Goal: Navigation & Orientation: Find specific page/section

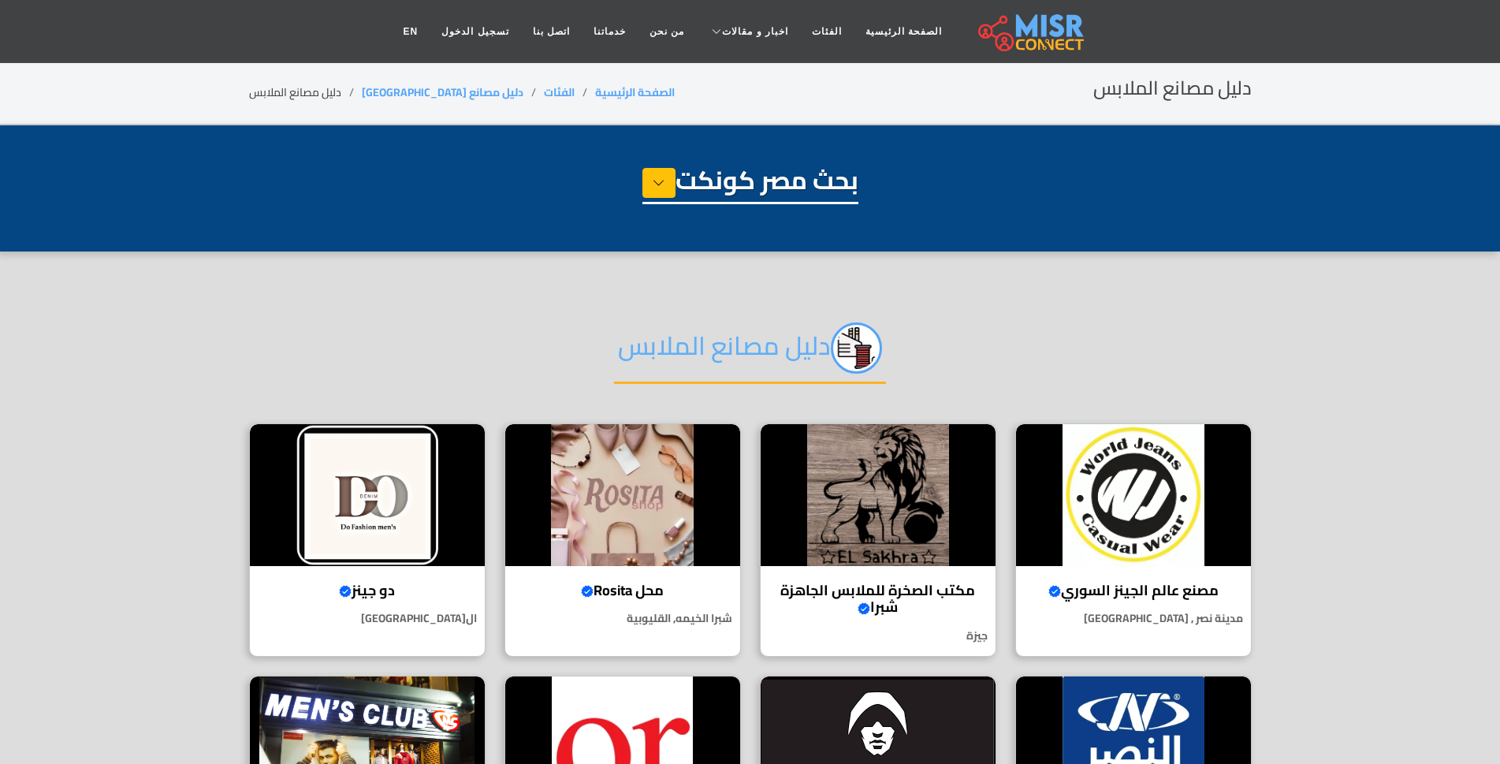
select select "**********"
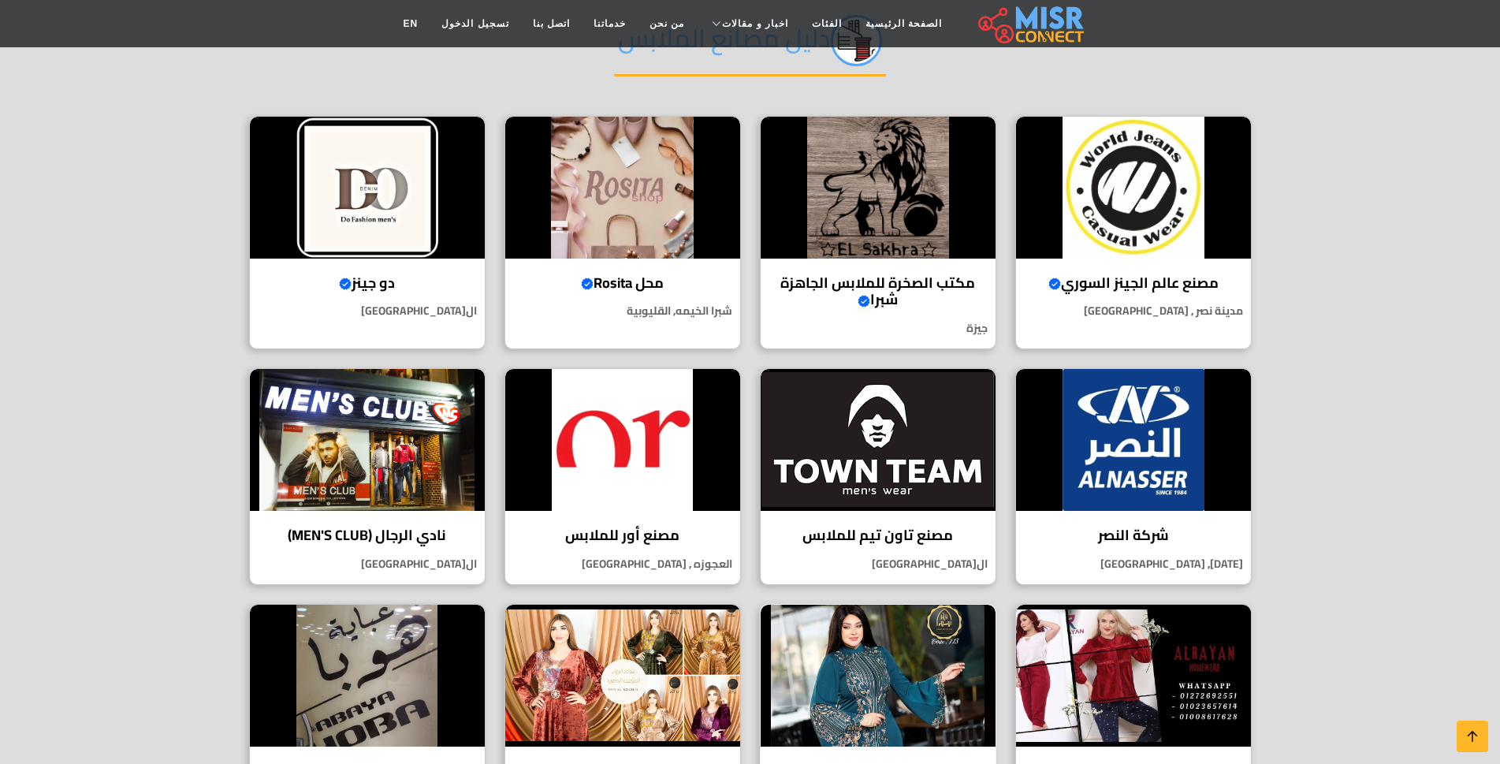
scroll to position [237, 0]
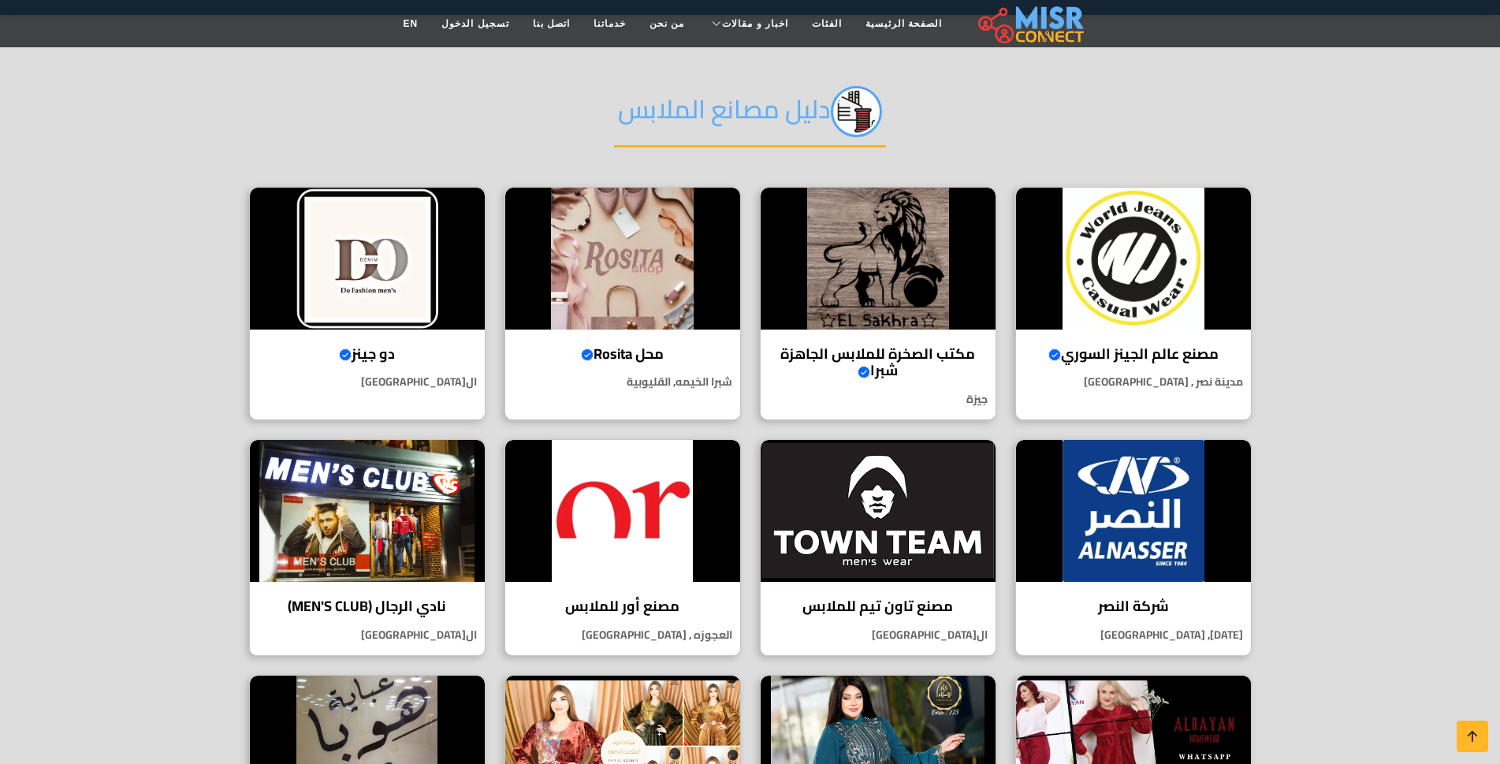
click at [766, 114] on h2 "دليل مصانع الملابس" at bounding box center [750, 117] width 272 height 62
click at [878, 26] on link "الصفحة الرئيسية" at bounding box center [904, 24] width 100 height 30
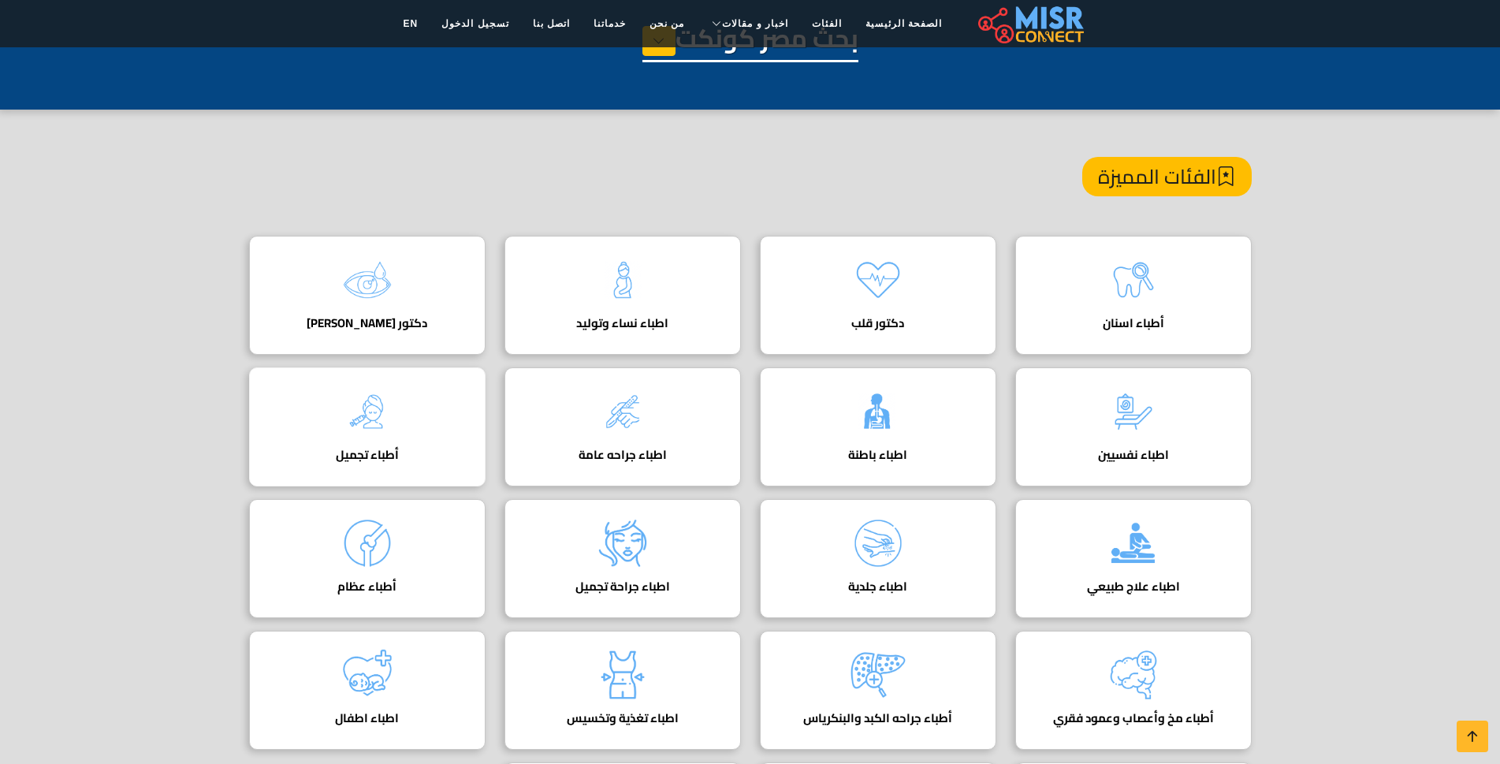
scroll to position [79, 0]
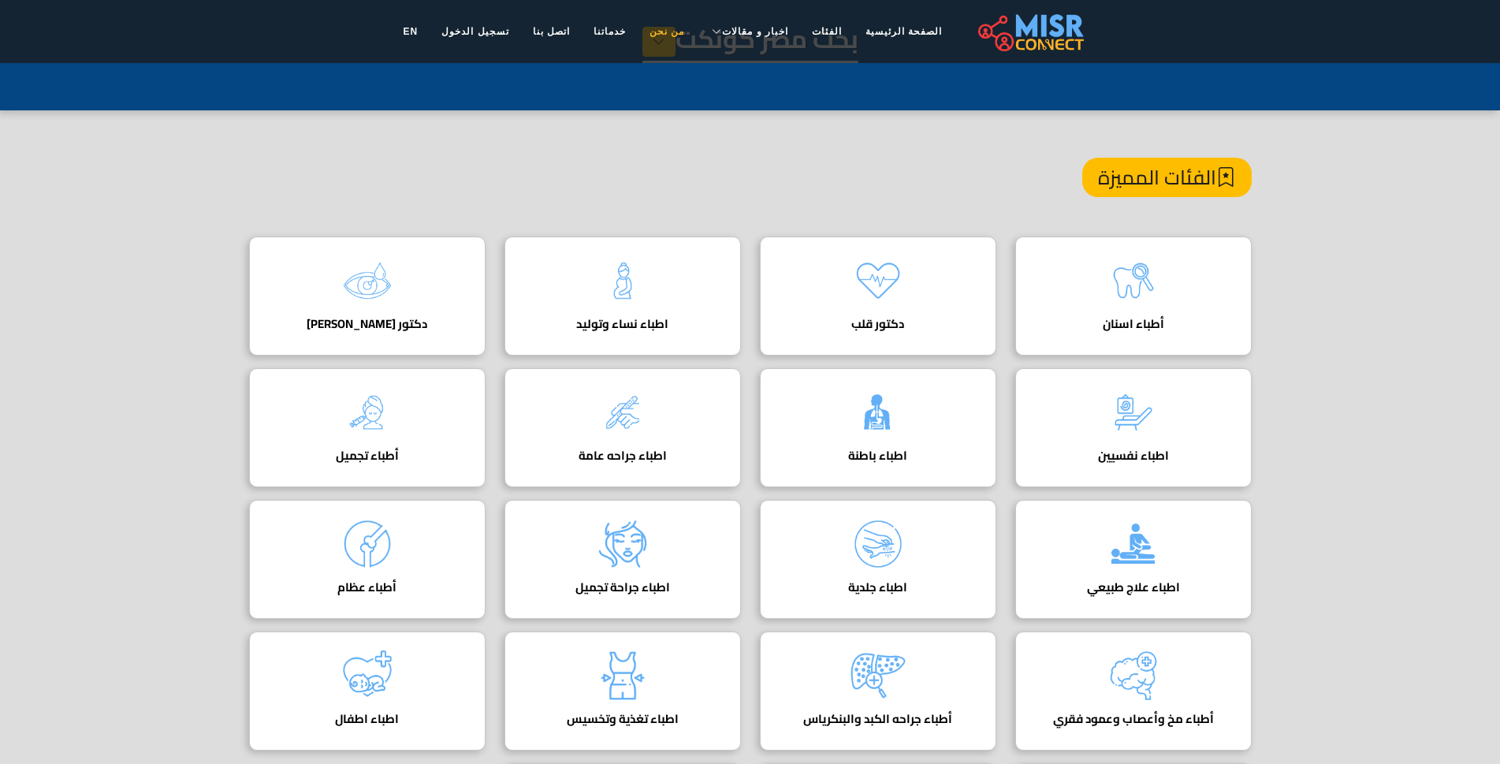
click at [669, 35] on link "من نحن" at bounding box center [667, 32] width 58 height 30
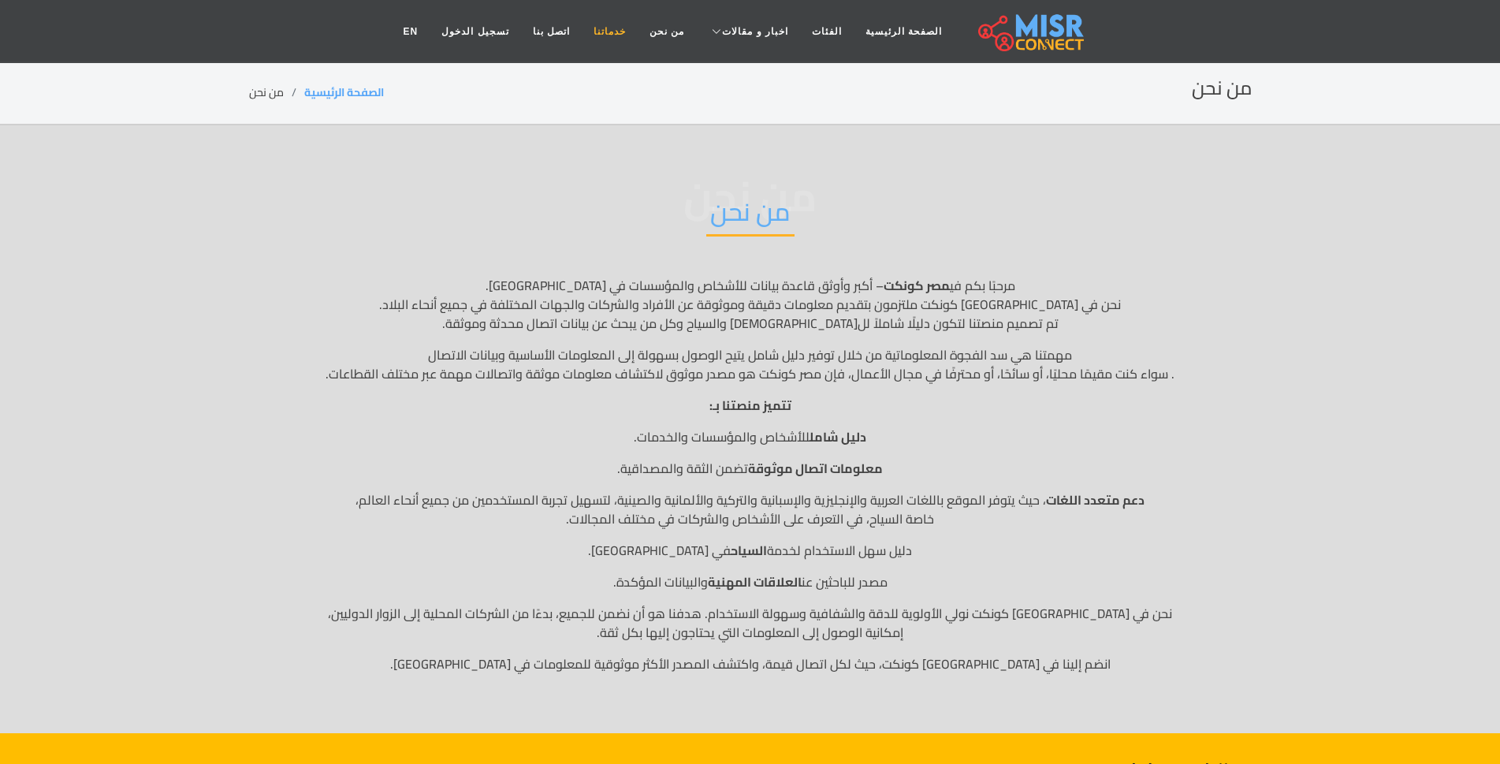
click at [638, 37] on link "خدماتنا" at bounding box center [610, 32] width 56 height 30
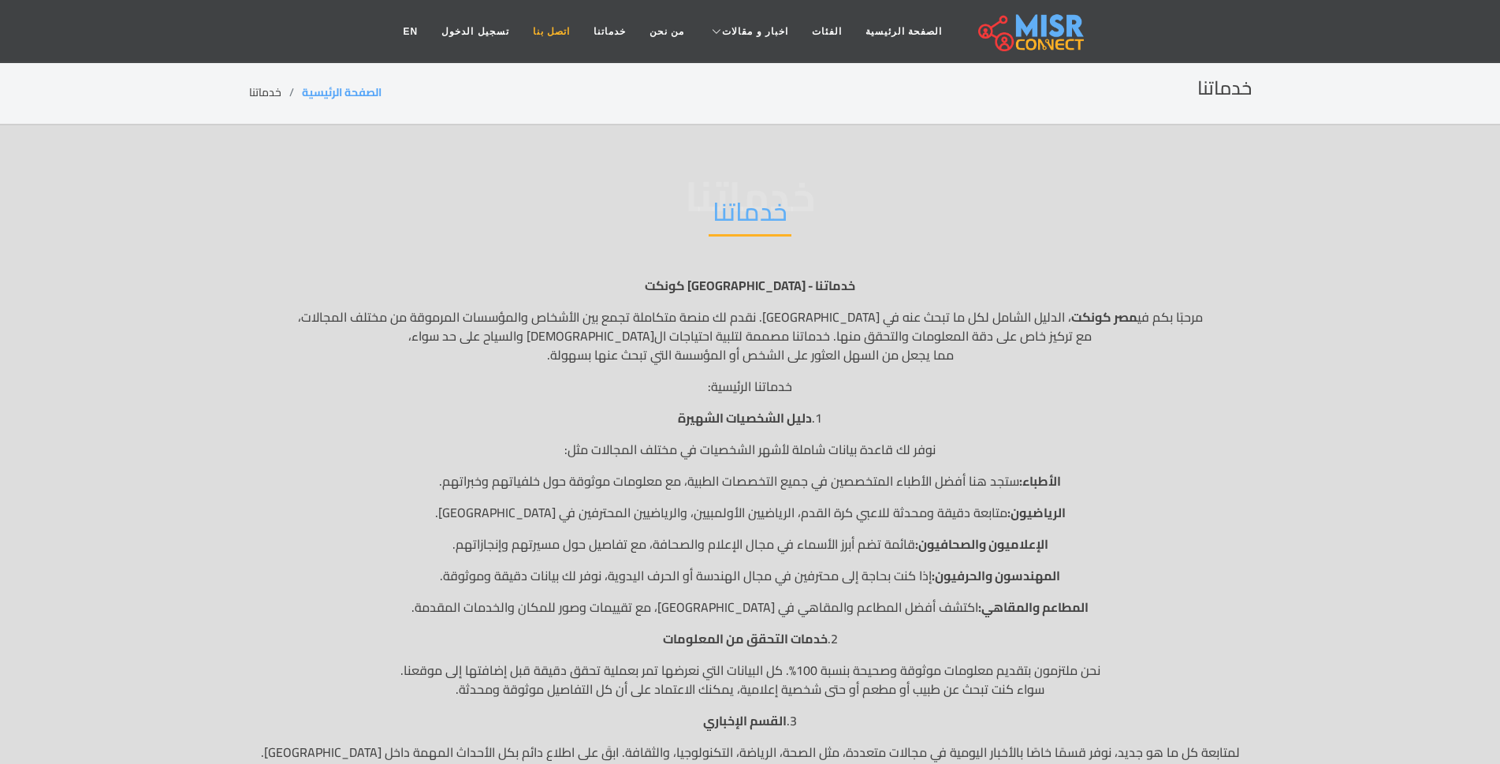
click at [554, 38] on link "اتصل بنا" at bounding box center [551, 32] width 61 height 30
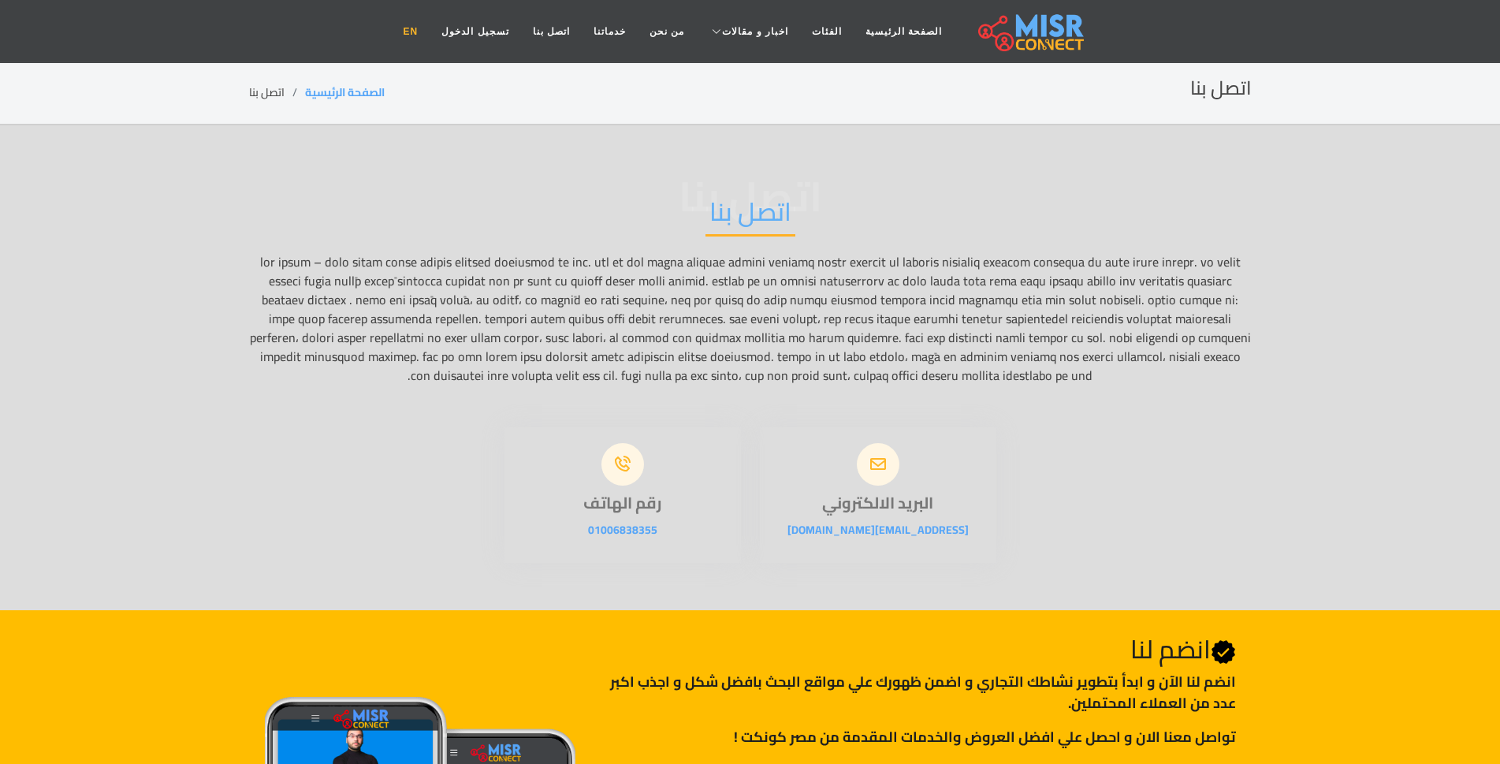
click at [422, 31] on link "EN" at bounding box center [411, 32] width 39 height 30
